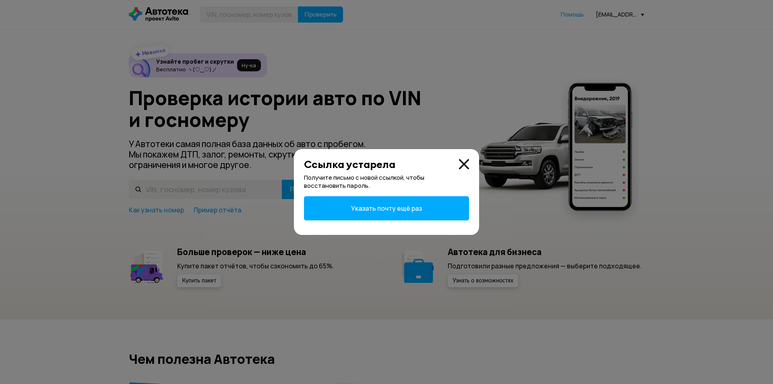
click at [465, 166] on icon at bounding box center [464, 164] width 10 height 10
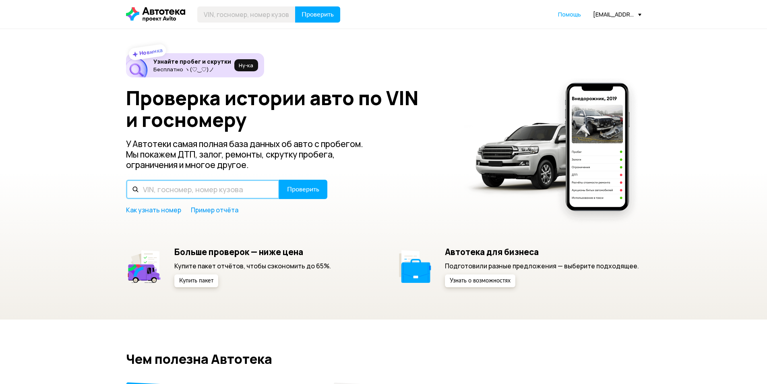
click at [205, 187] on input "text" at bounding box center [202, 189] width 153 height 19
paste input "[US_VEHICLE_IDENTIFICATION_NUMBER]"
type input "[US_VEHICLE_IDENTIFICATION_NUMBER]"
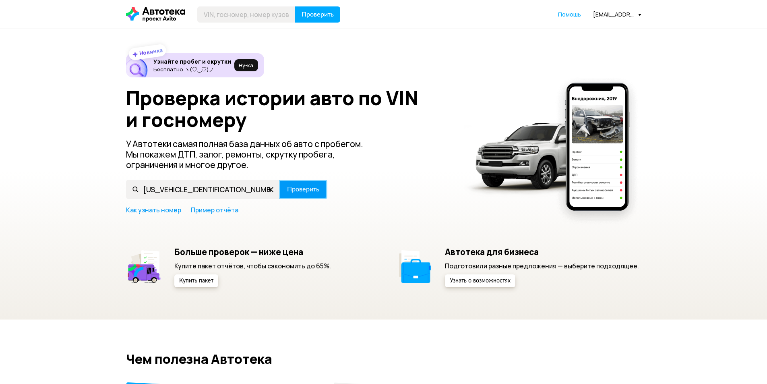
click at [308, 187] on span "Проверить" at bounding box center [303, 189] width 32 height 6
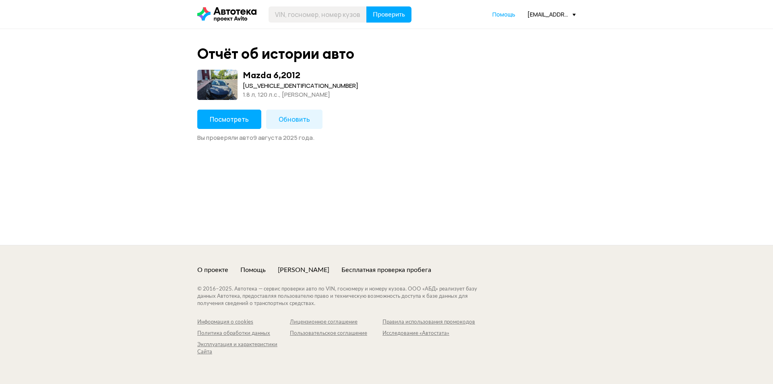
click at [227, 111] on button "Посмотреть" at bounding box center [229, 119] width 64 height 19
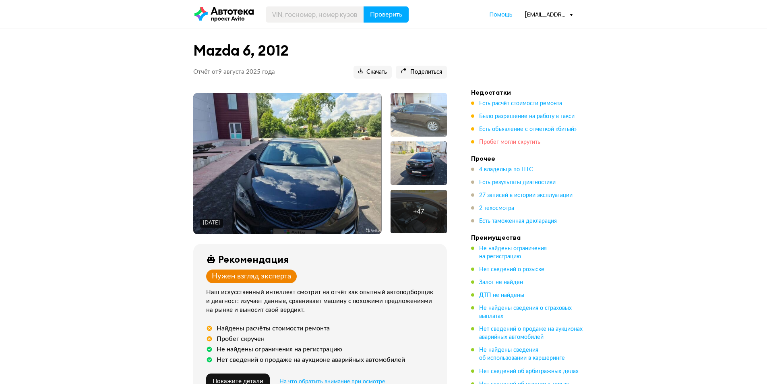
click at [516, 143] on span "Пробег могли скрутить" at bounding box center [509, 142] width 61 height 6
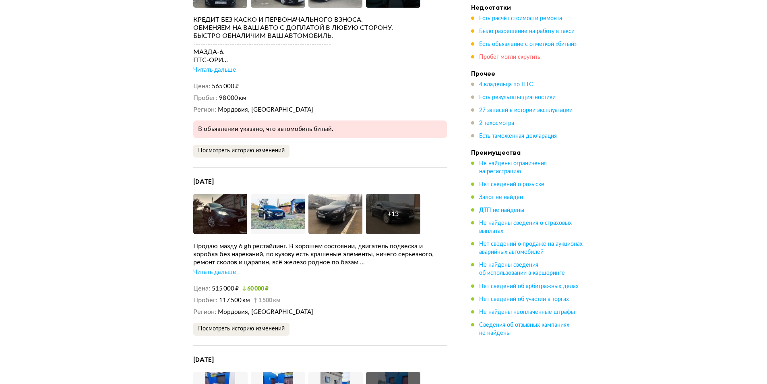
scroll to position [4448, 0]
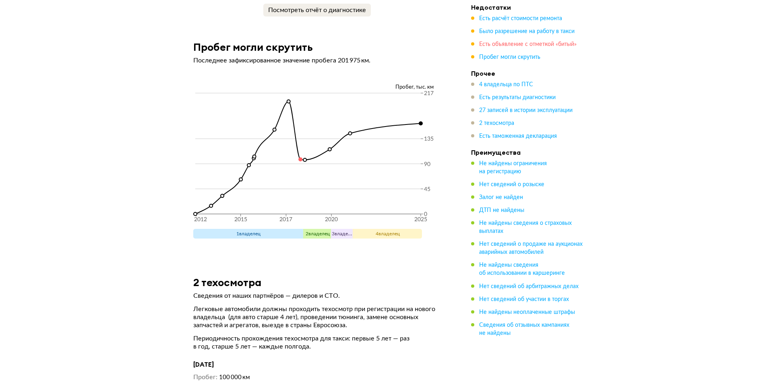
click at [504, 44] on span "Есть объявление с отметкой «битый»" at bounding box center [527, 44] width 97 height 6
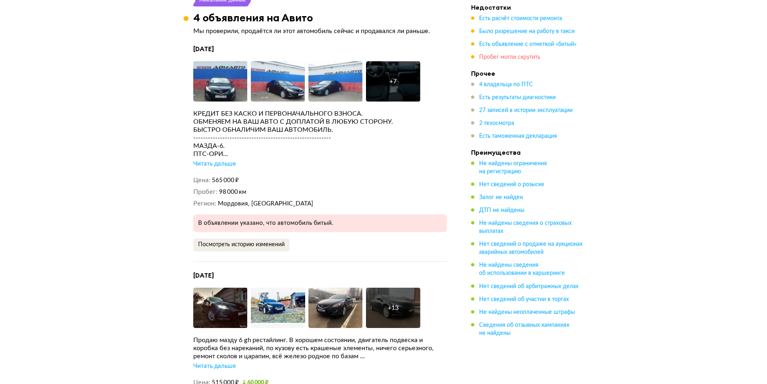
scroll to position [1790, 0]
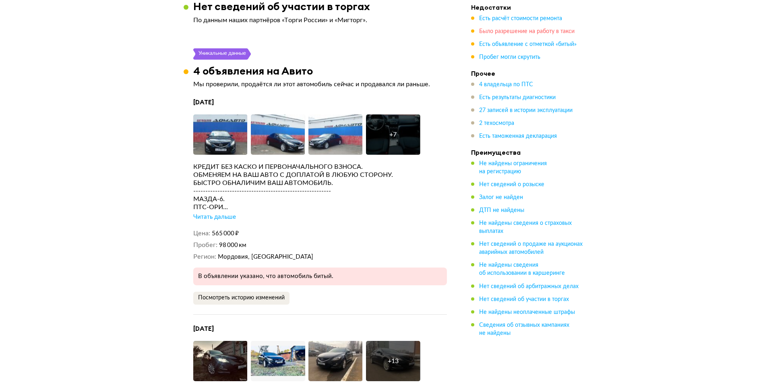
click at [525, 34] on span "Было разрешение на работу в такси" at bounding box center [526, 32] width 95 height 6
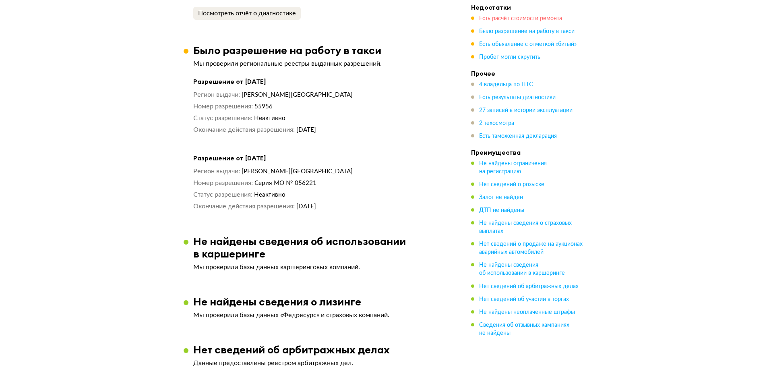
scroll to position [1398, 0]
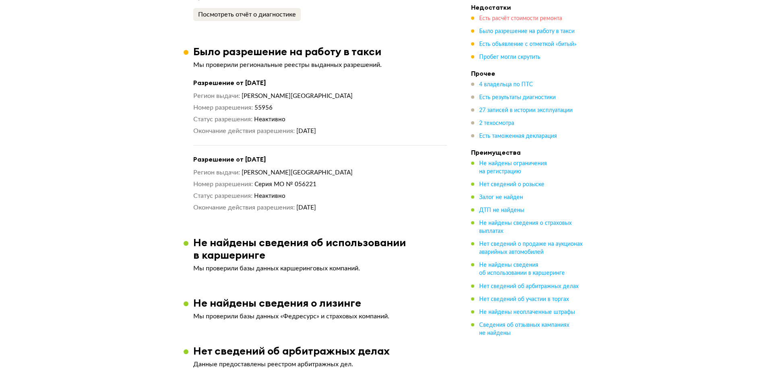
click at [525, 21] on span "Есть расчёт стоимости ремонта" at bounding box center [520, 19] width 83 height 6
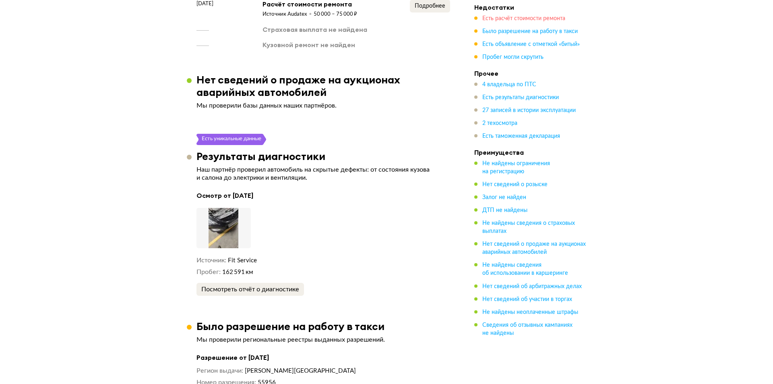
scroll to position [1078, 0]
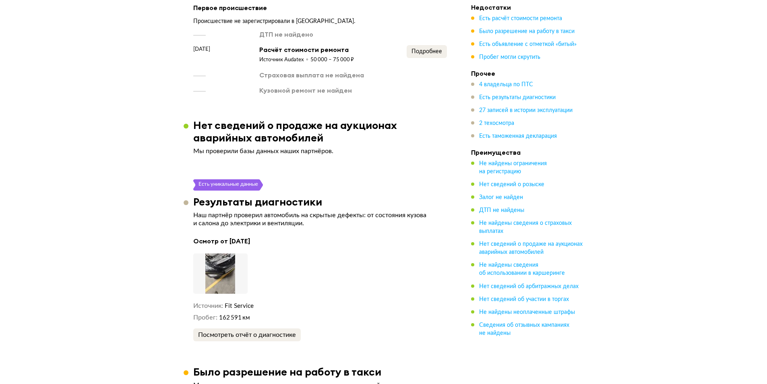
click at [203, 272] on img at bounding box center [220, 273] width 54 height 40
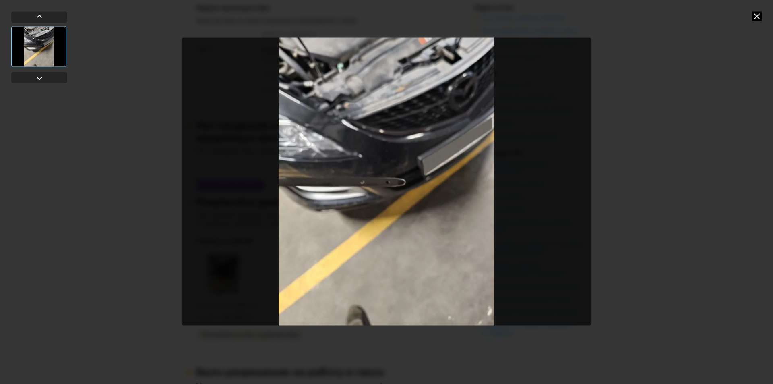
click at [758, 17] on icon at bounding box center [757, 16] width 10 height 10
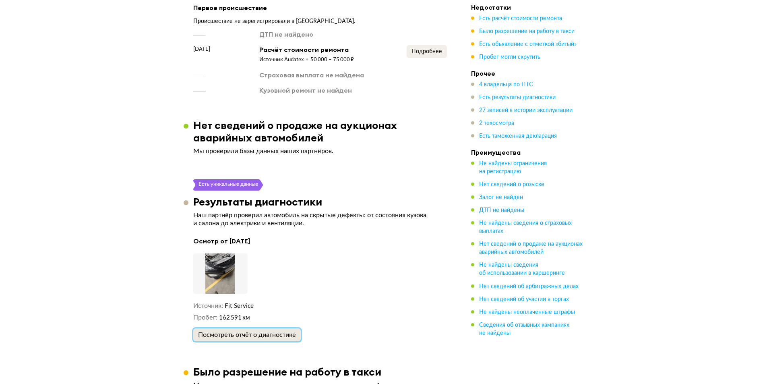
click at [233, 334] on div "Посмотреть отчёт о диагностике" at bounding box center [247, 335] width 98 height 8
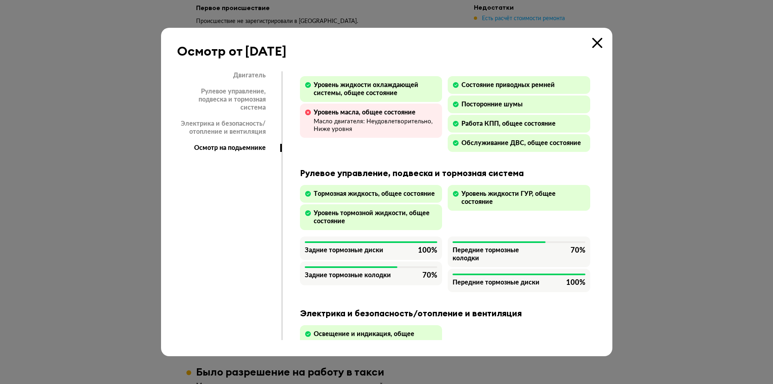
scroll to position [0, 0]
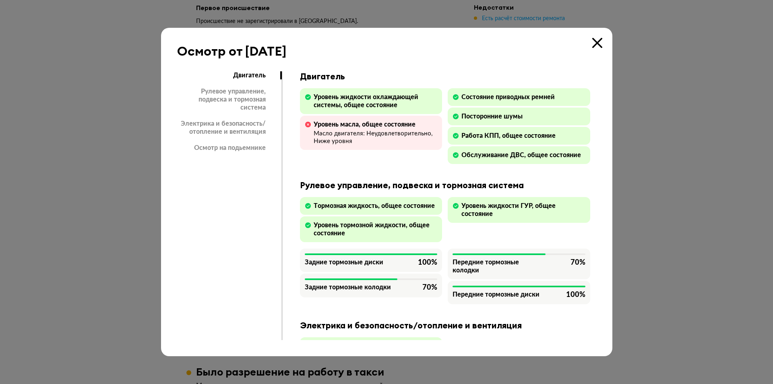
click at [250, 93] on div "Рулевое управление, подвеска и тормозная система" at bounding box center [228, 99] width 103 height 24
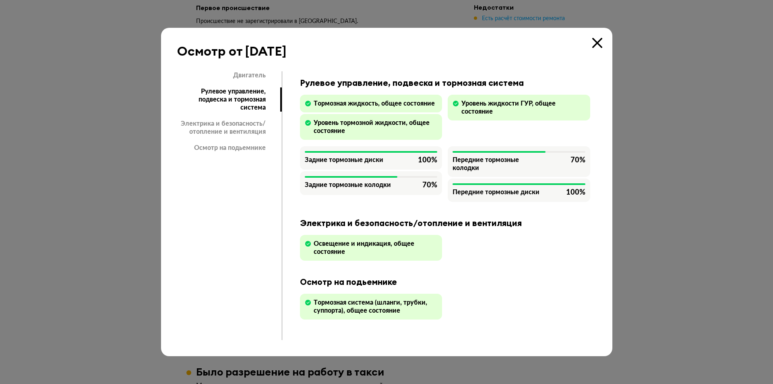
click at [251, 121] on div "Электрика и безопасность/отопление и вентиляция" at bounding box center [228, 128] width 103 height 16
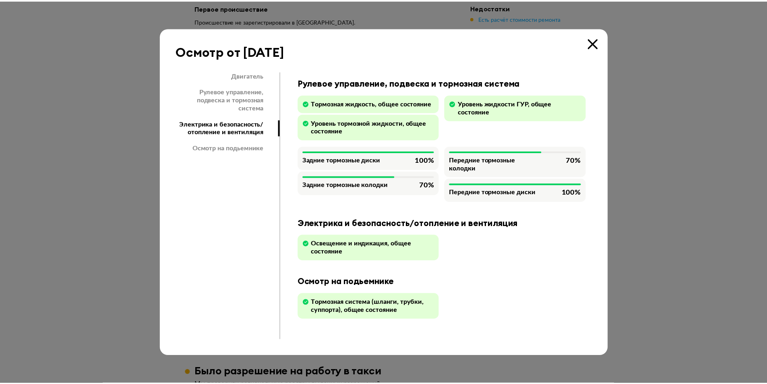
scroll to position [110, 0]
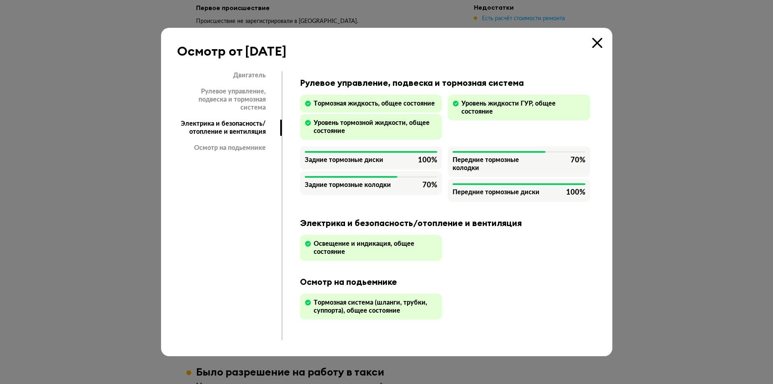
click at [246, 144] on div "Осмотр на подьемнике" at bounding box center [228, 148] width 103 height 8
click at [598, 46] on icon at bounding box center [598, 43] width 10 height 10
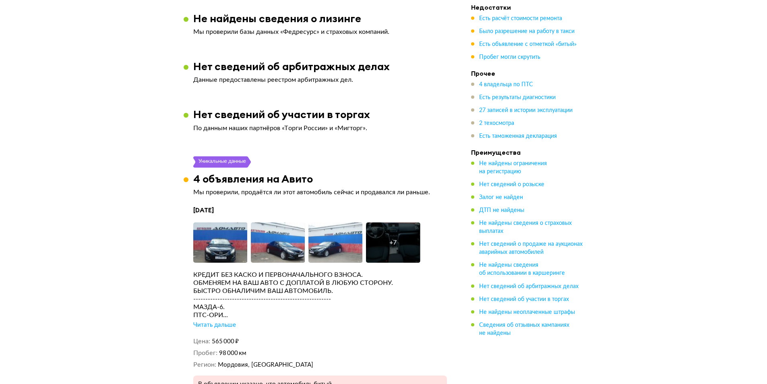
scroll to position [1682, 0]
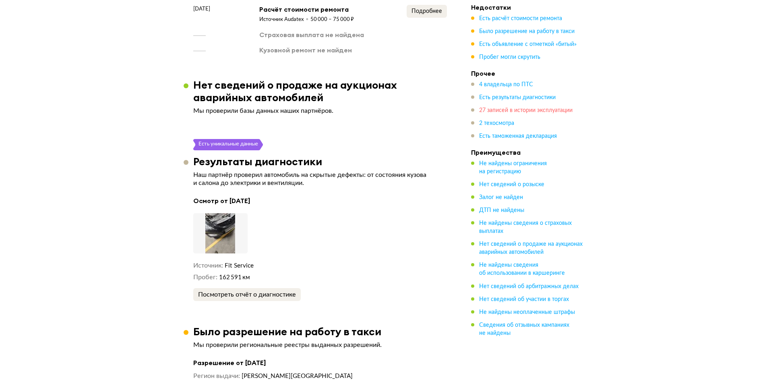
click at [493, 112] on span "27 записей в истории эксплуатации" at bounding box center [525, 111] width 93 height 6
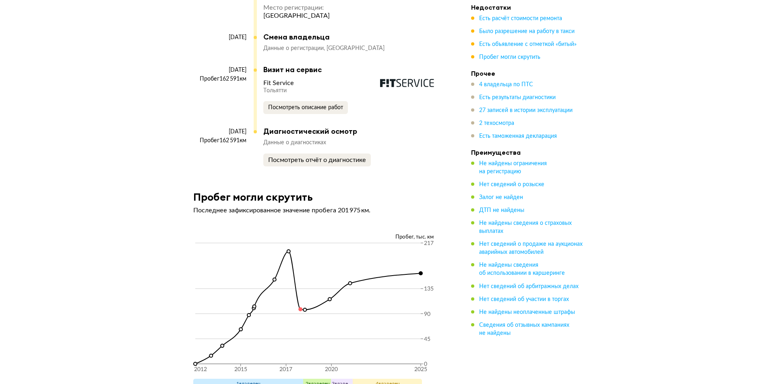
scroll to position [4279, 0]
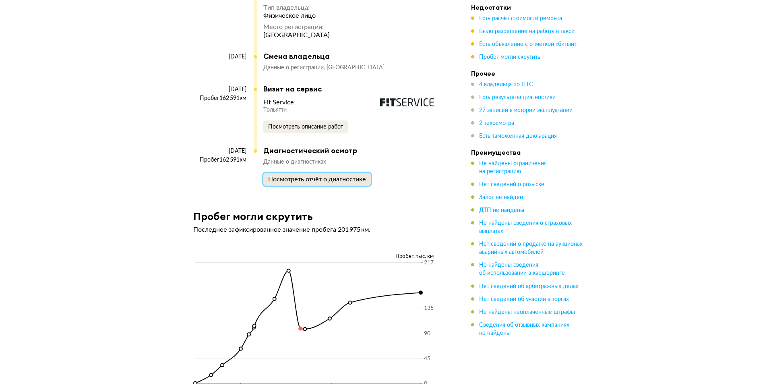
click at [304, 181] on div "Посмотреть отчёт о диагностике" at bounding box center [317, 179] width 98 height 8
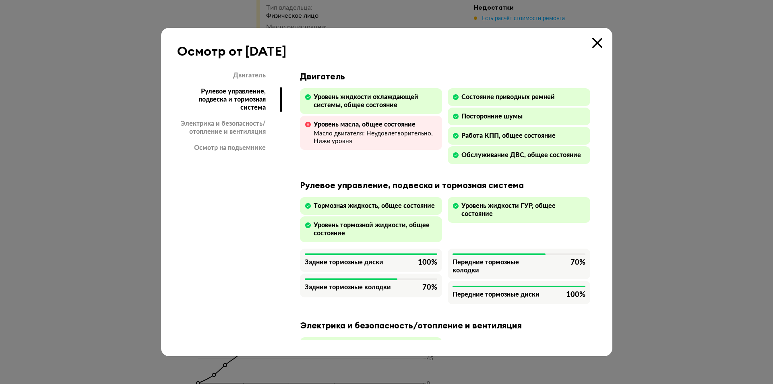
click at [601, 43] on icon at bounding box center [598, 43] width 10 height 10
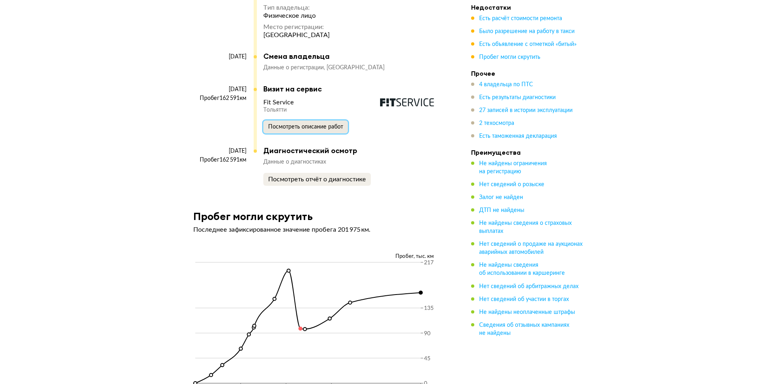
click at [308, 126] on span "Посмотреть описание работ" at bounding box center [305, 127] width 75 height 6
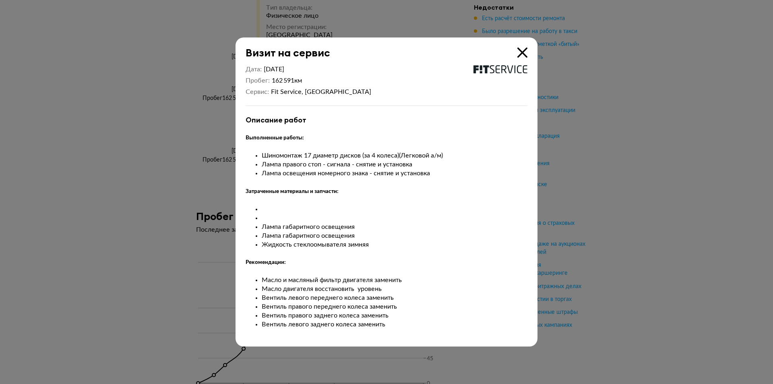
click at [527, 50] on icon at bounding box center [523, 53] width 10 height 10
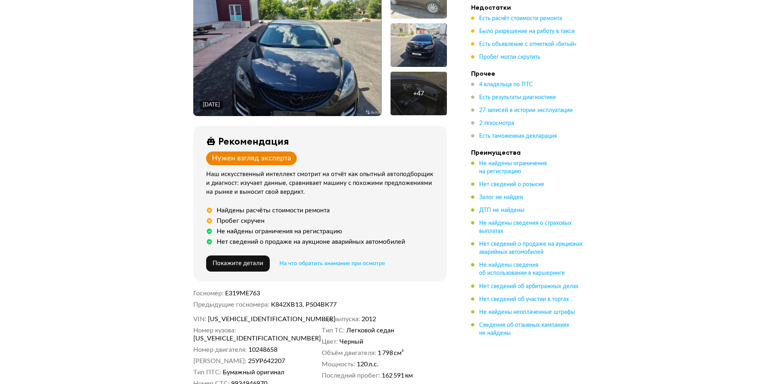
scroll to position [0, 0]
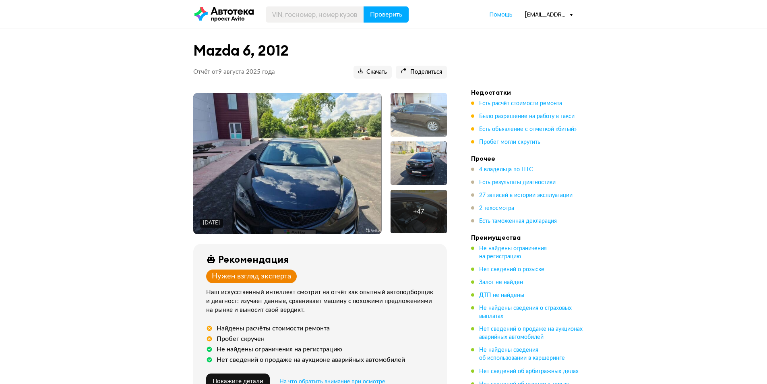
click at [334, 145] on img at bounding box center [287, 163] width 188 height 141
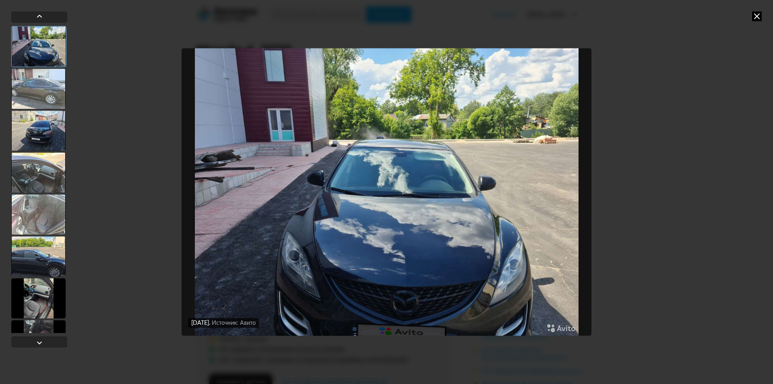
click at [760, 16] on icon at bounding box center [757, 16] width 10 height 10
